Goal: Information Seeking & Learning: Compare options

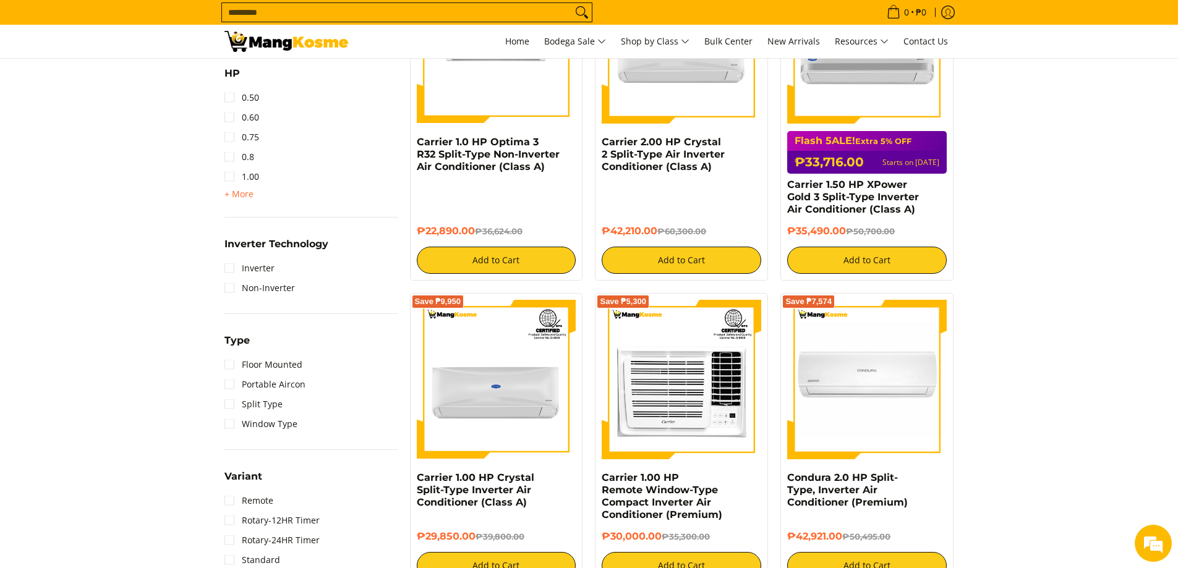
scroll to position [742, 0]
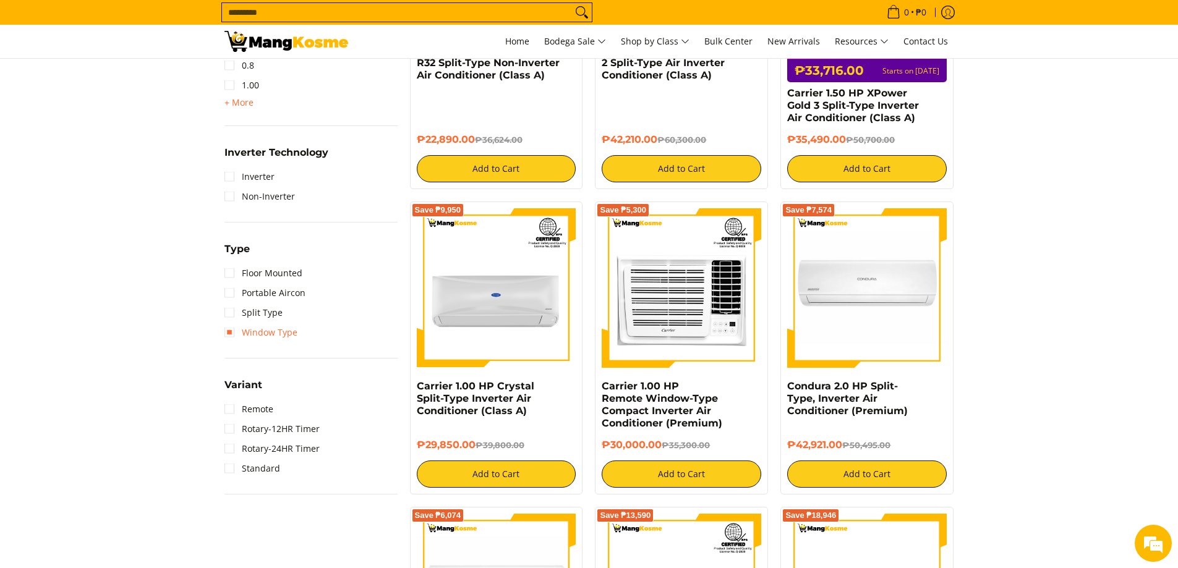
click at [263, 330] on link "Window Type" at bounding box center [260, 333] width 73 height 20
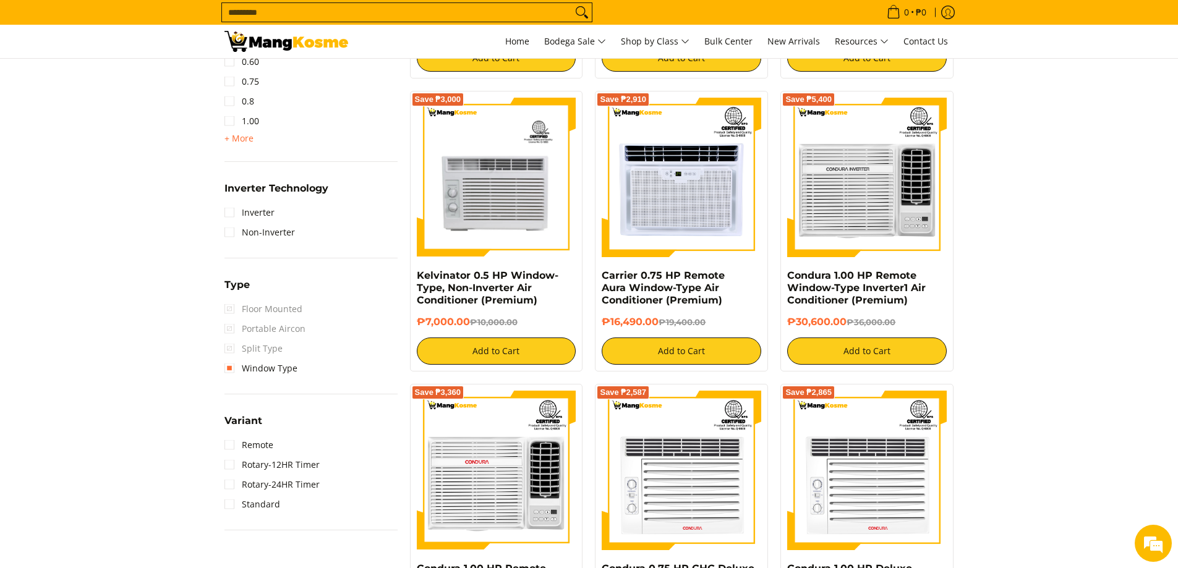
scroll to position [780, 0]
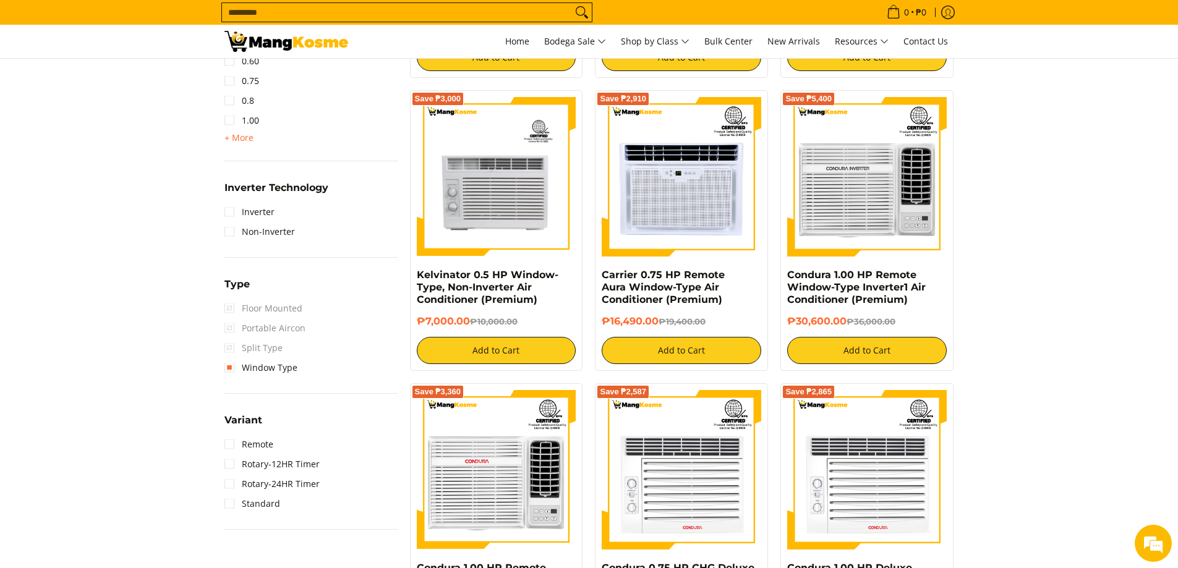
click at [276, 329] on span "Portable Aircon" at bounding box center [264, 328] width 81 height 20
click at [226, 324] on span "Portable Aircon" at bounding box center [264, 328] width 81 height 20
click at [232, 363] on link "Window Type" at bounding box center [260, 368] width 73 height 20
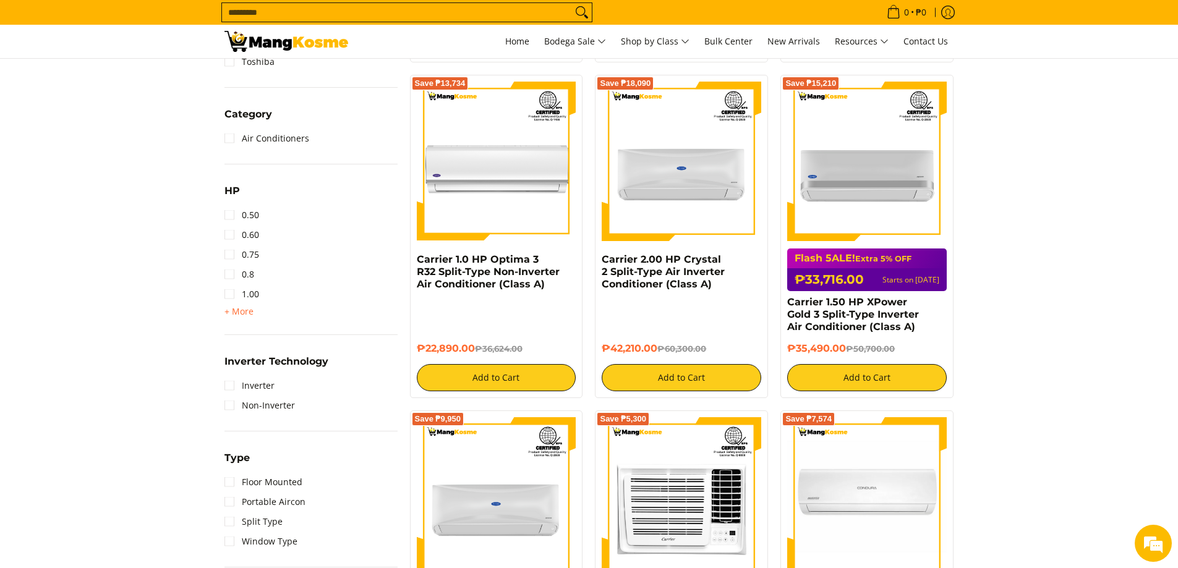
scroll to position [657, 0]
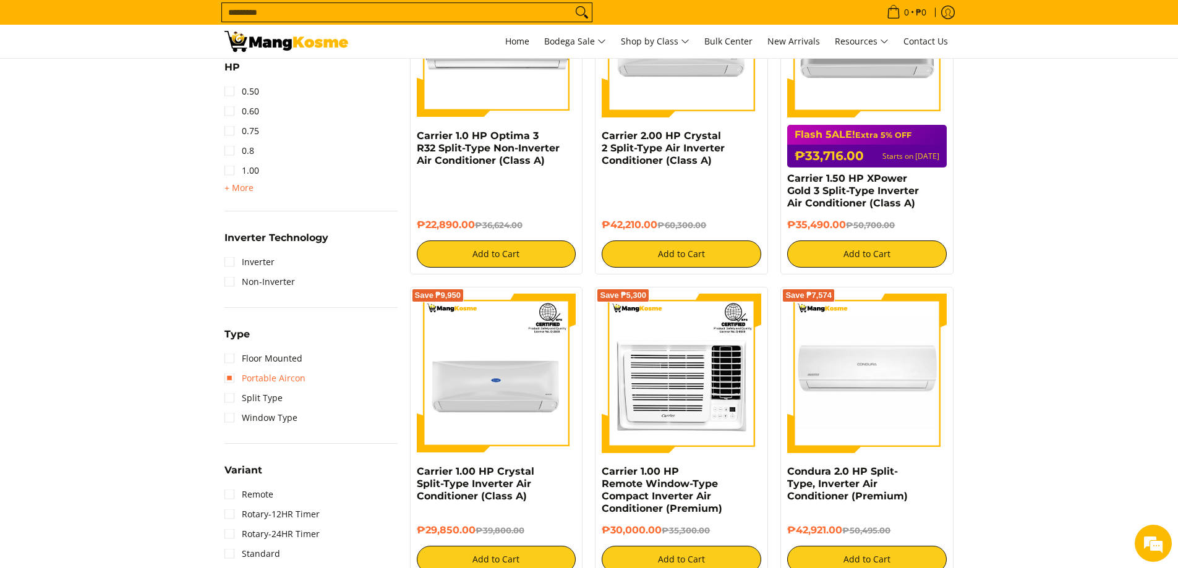
click at [224, 379] on link "Portable Aircon" at bounding box center [264, 378] width 81 height 20
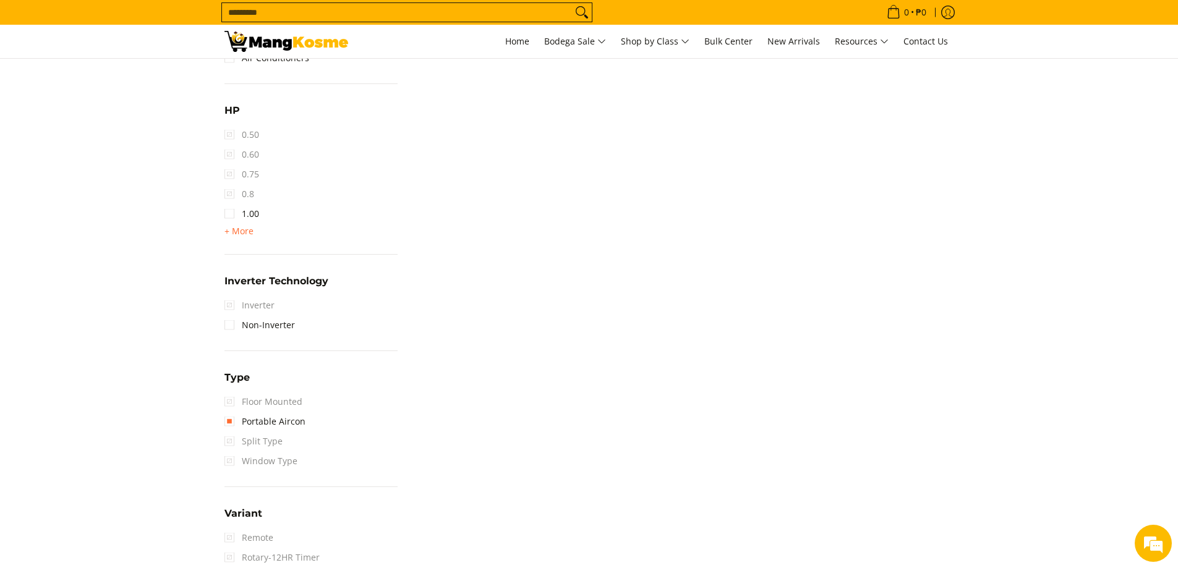
scroll to position [780, 0]
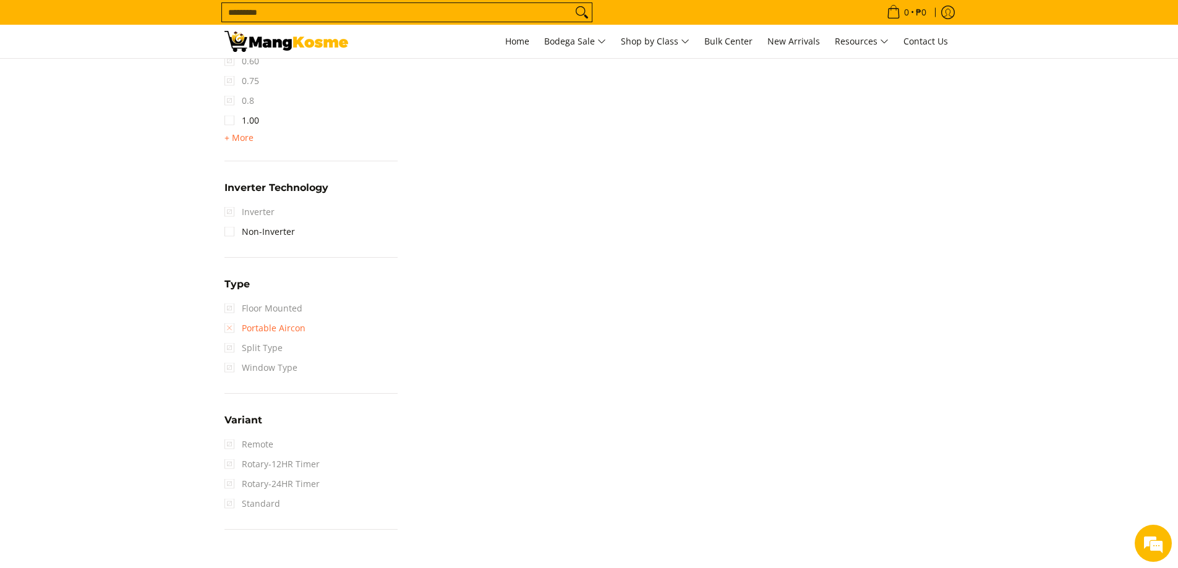
click at [233, 329] on link "Portable Aircon" at bounding box center [264, 328] width 81 height 20
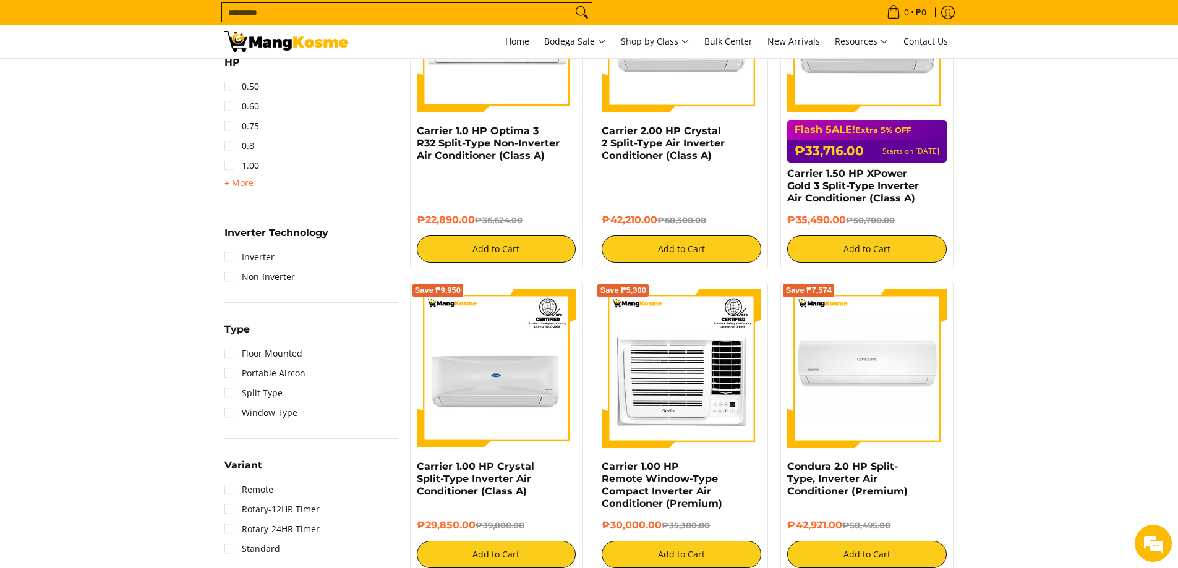
scroll to position [785, 0]
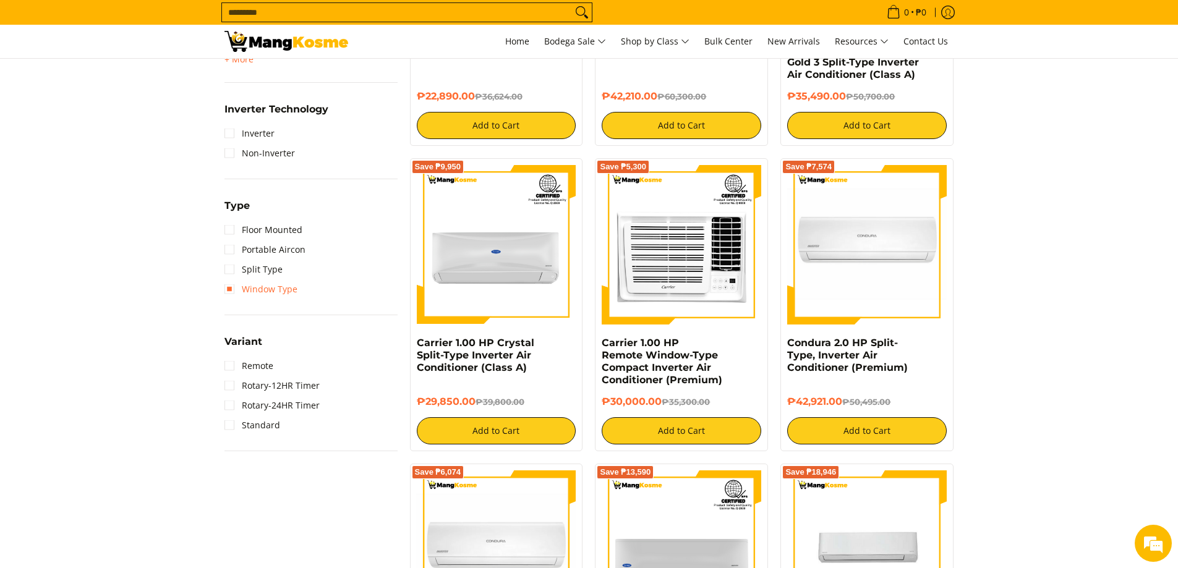
click at [232, 284] on link "Window Type" at bounding box center [260, 289] width 73 height 20
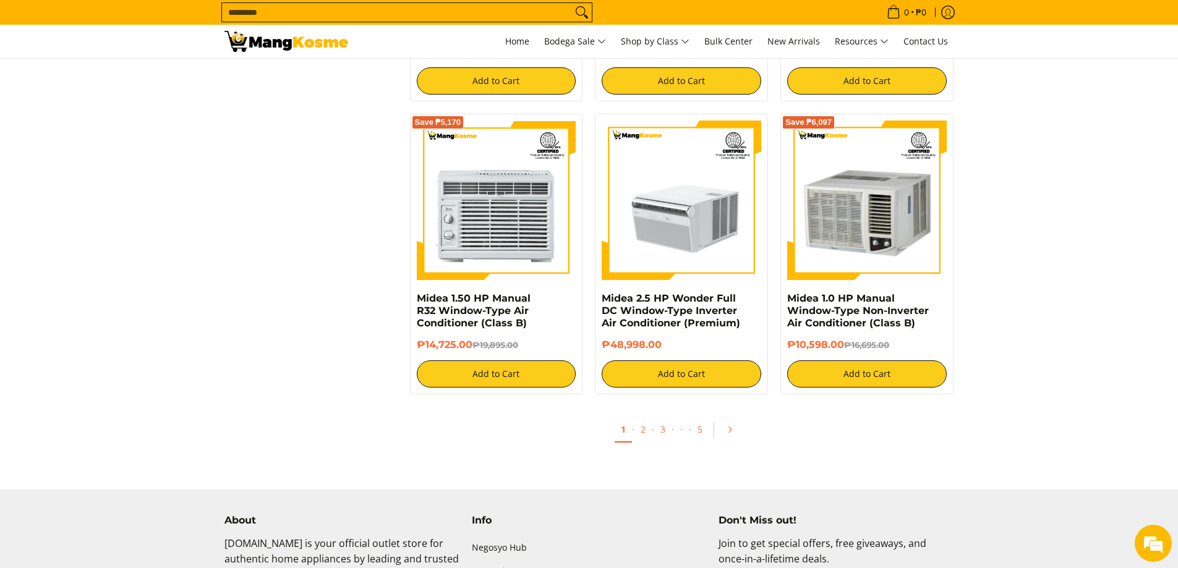
scroll to position [2264, 0]
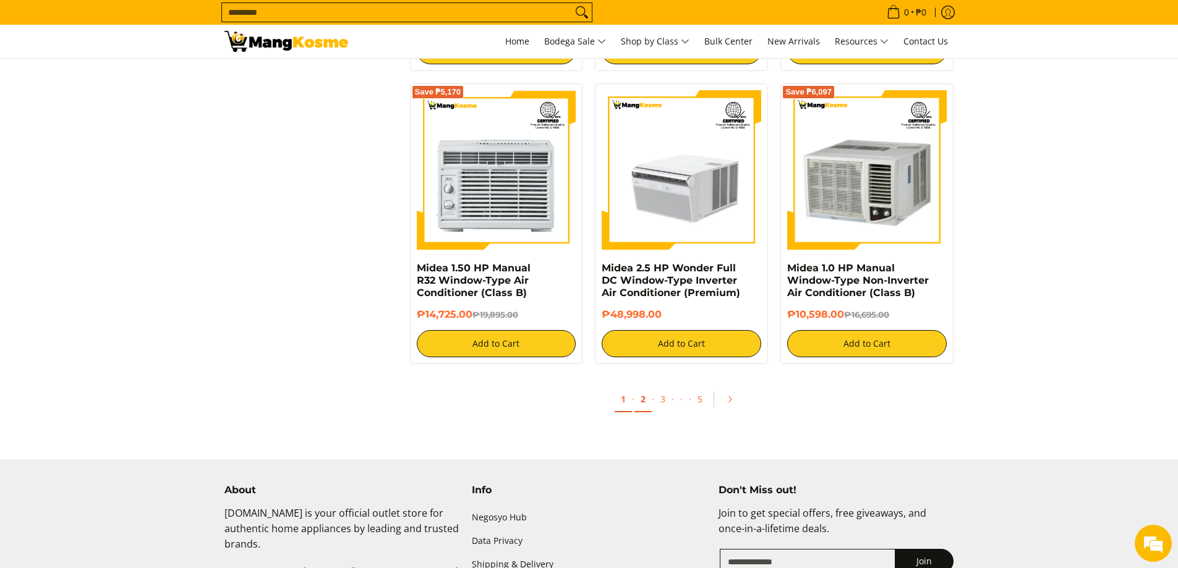
click at [646, 404] on link "2" at bounding box center [642, 399] width 17 height 25
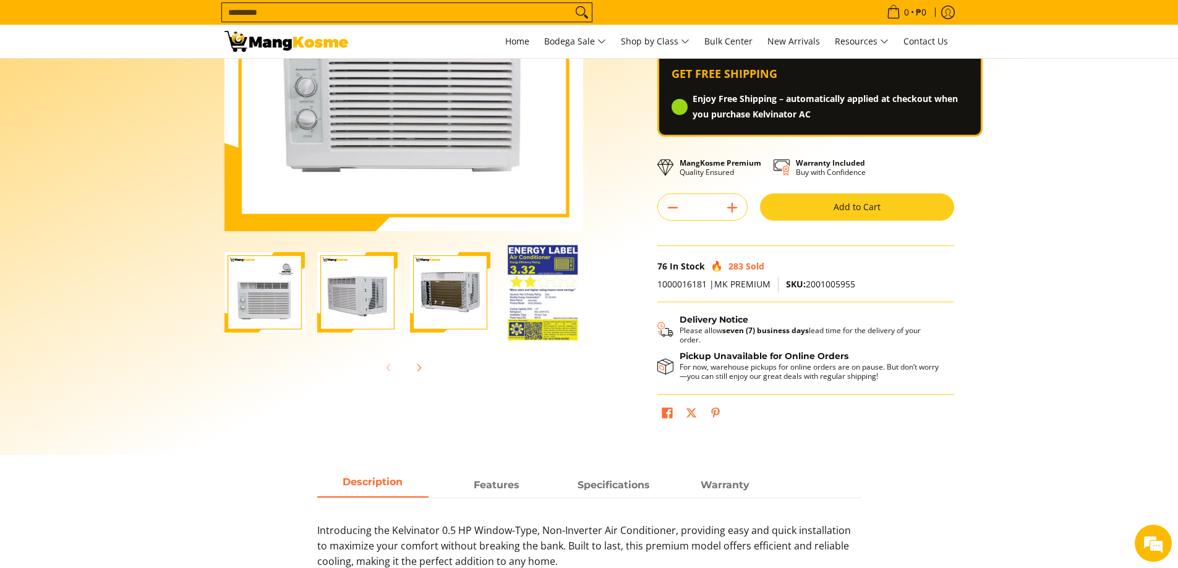
scroll to position [124, 0]
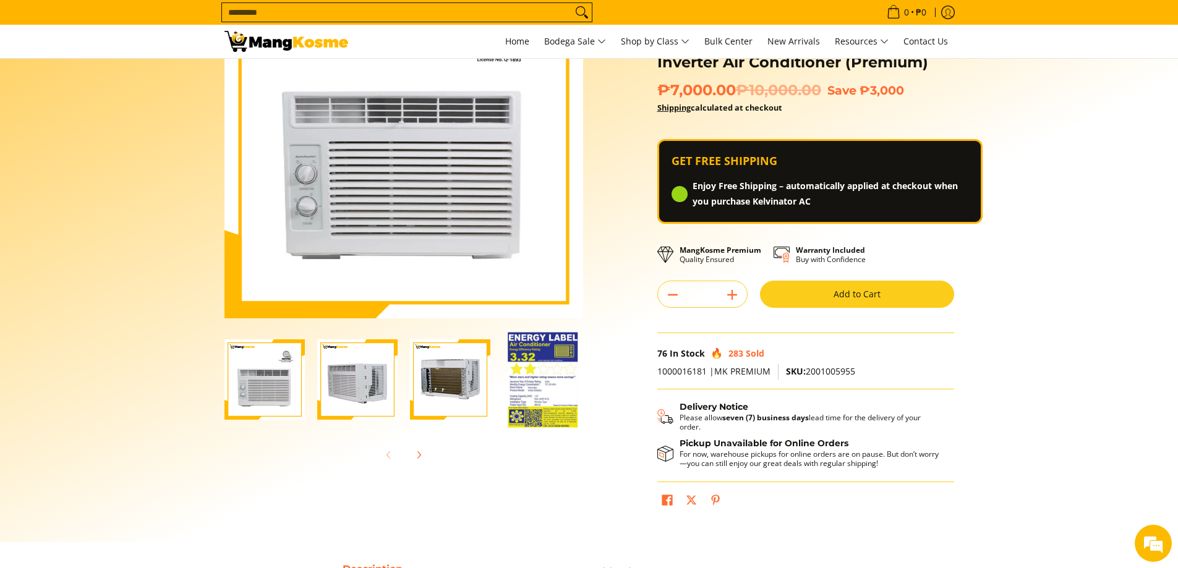
click at [360, 394] on img "Kelvinator 0.5 HP Window-Type, Non-Inverter Air Conditioner (Premium)-2" at bounding box center [357, 379] width 80 height 80
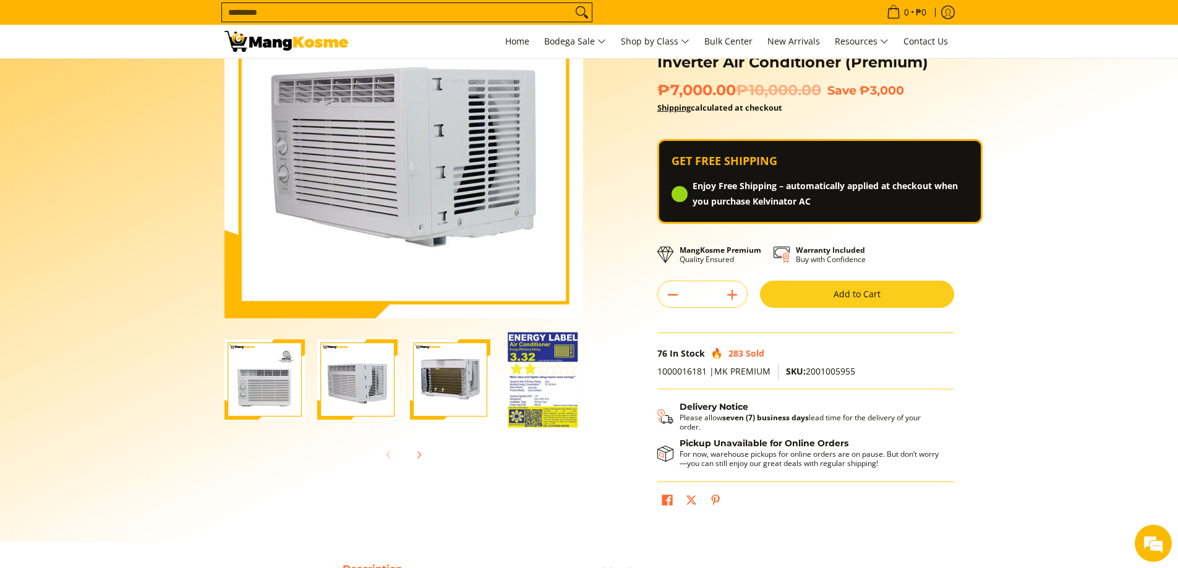
click at [259, 382] on img "kelvinator-.5hp-window-type-airconditioner-full-view-mang-kosme" at bounding box center [264, 379] width 80 height 80
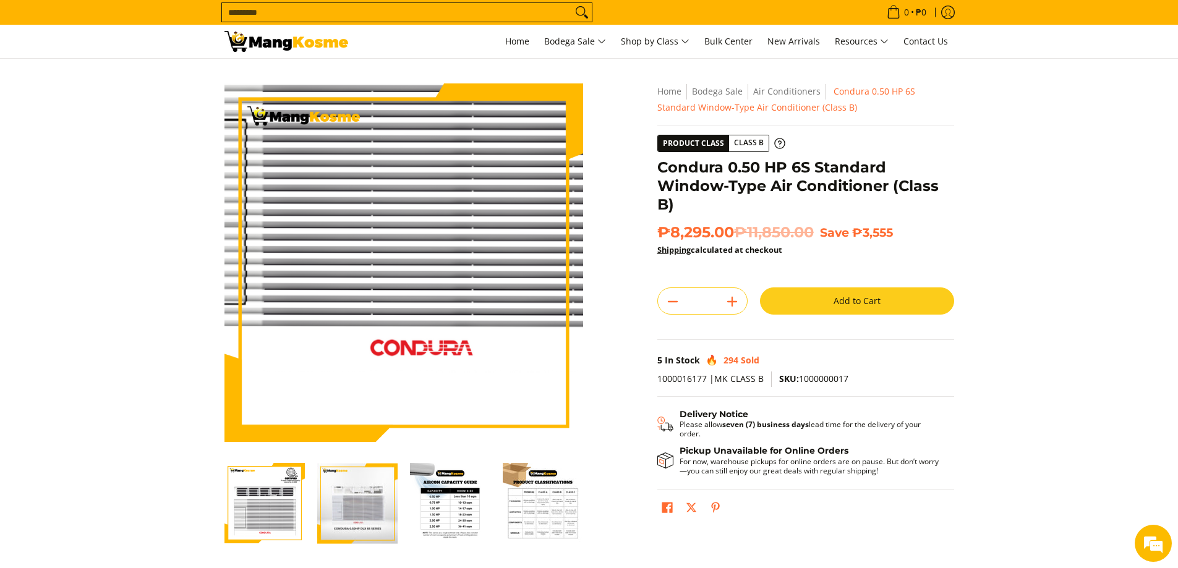
scroll to position [124, 0]
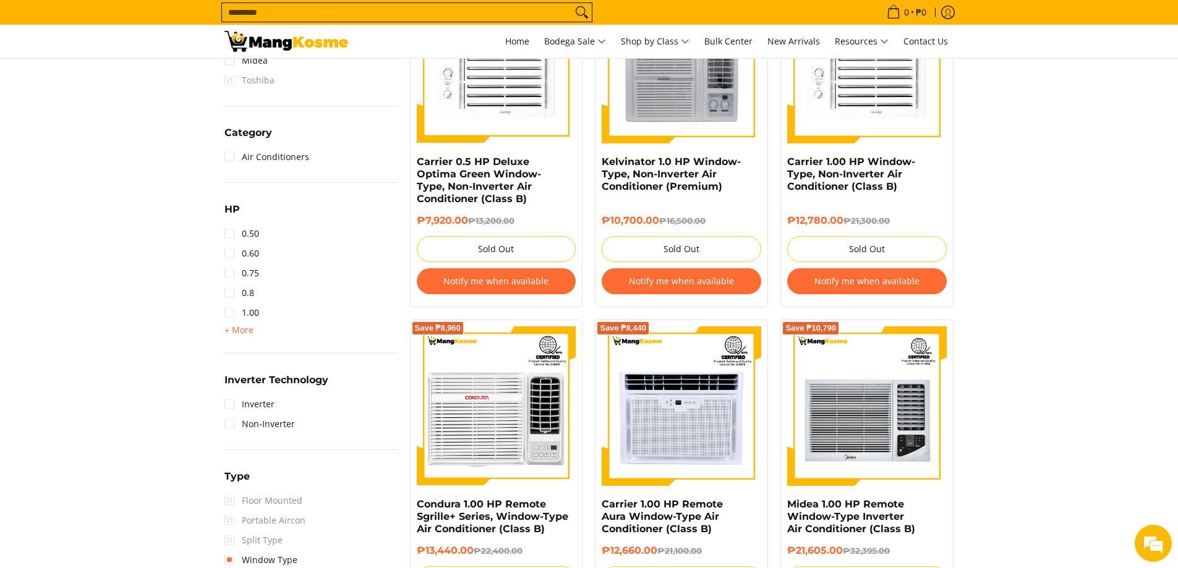
scroll to position [618, 0]
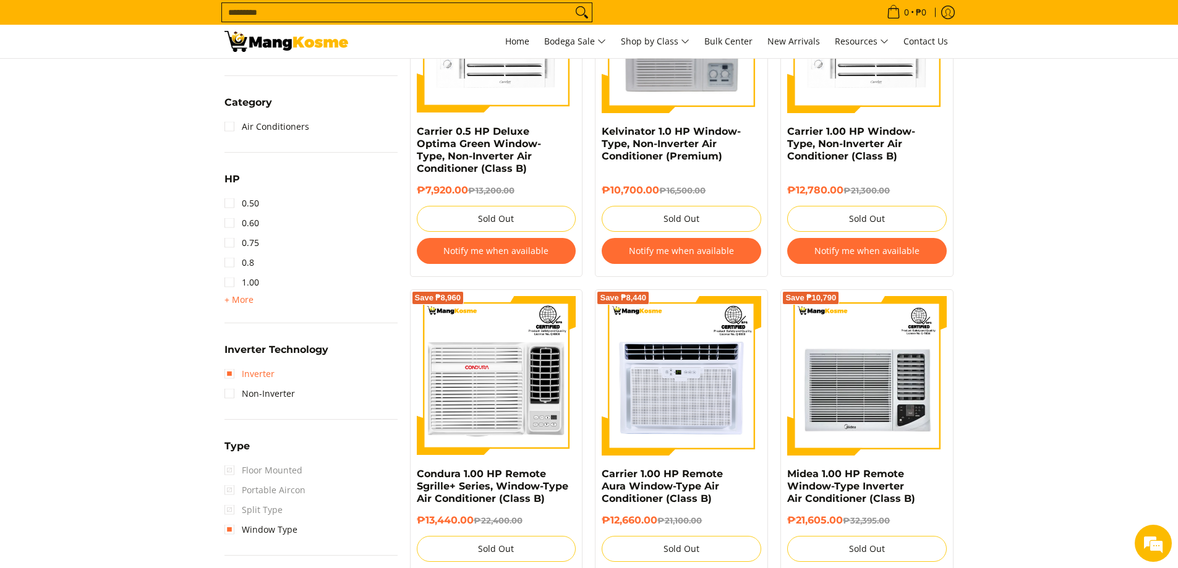
click at [250, 377] on link "Inverter" at bounding box center [249, 374] width 50 height 20
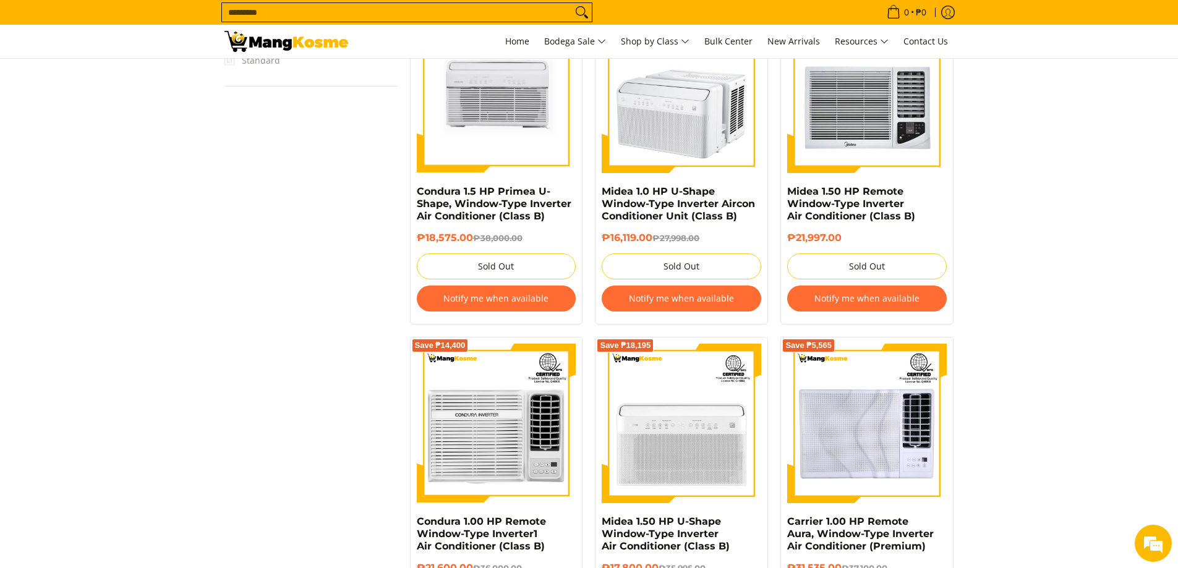
scroll to position [780, 0]
